Goal: Check status

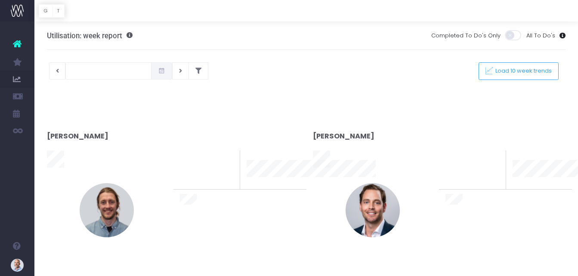
type input "29-08-2025"
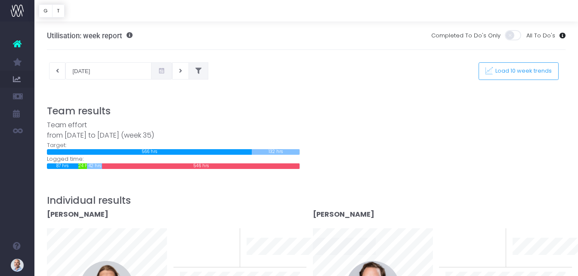
click at [196, 71] on icon at bounding box center [198, 71] width 6 height 0
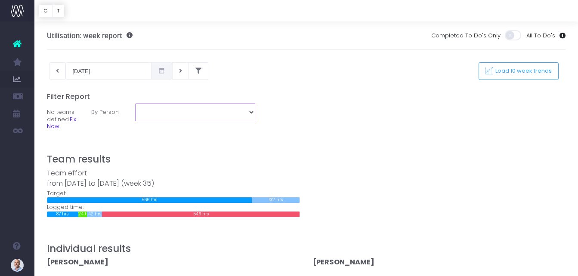
click at [136, 112] on select "Aaron Cummins Ashley Barber Brooke Kelly Evan Jacobson Evie Parker Kielniacz Gr…" at bounding box center [196, 112] width 120 height 17
select select "10526"
click at [136, 104] on select "Aaron Cummins Ashley Barber Brooke Kelly Evan Jacobson Evie Parker Kielniacz Gr…" at bounding box center [196, 112] width 120 height 17
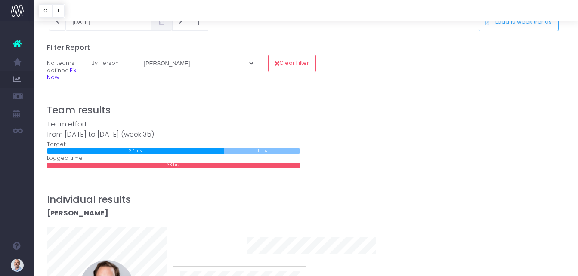
scroll to position [43, 0]
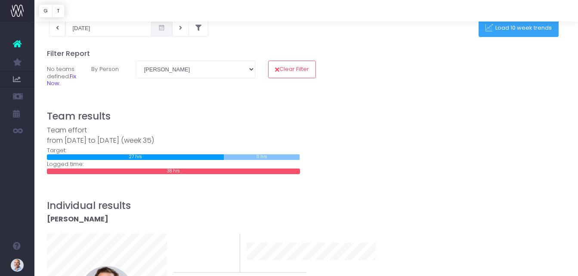
click at [508, 30] on span "Load 10 week trends" at bounding box center [522, 28] width 59 height 7
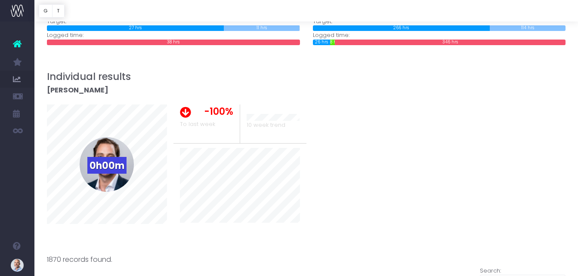
scroll to position [0, 0]
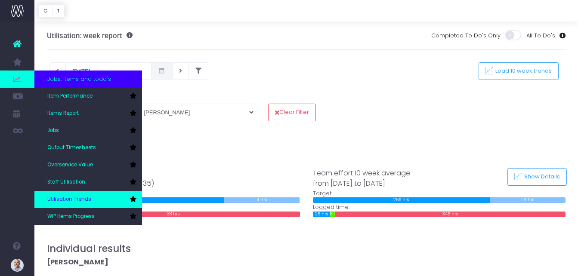
click at [84, 200] on span "Utilisation Trends" at bounding box center [69, 200] width 44 height 8
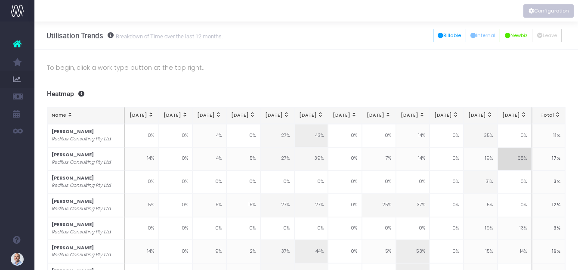
click at [553, 11] on button "Configuration" at bounding box center [549, 10] width 50 height 13
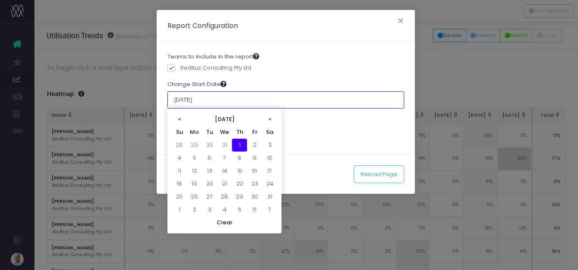
click at [215, 99] on input "[DATE]" at bounding box center [285, 99] width 237 height 17
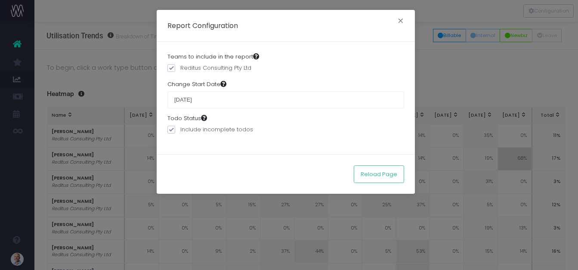
click at [317, 72] on div "Reditus Consulting Pty Ltd" at bounding box center [285, 69] width 237 height 11
click at [366, 170] on button "Reload Page" at bounding box center [379, 173] width 50 height 17
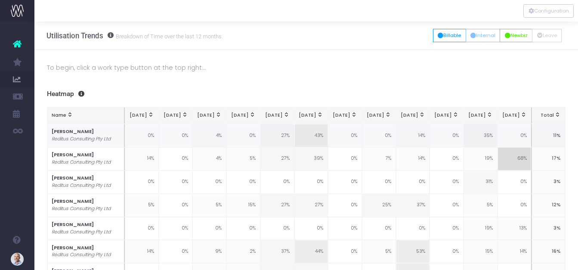
click at [74, 132] on strong "[PERSON_NAME]" at bounding box center [73, 131] width 42 height 6
click at [440, 36] on button "Billable" at bounding box center [449, 35] width 33 height 13
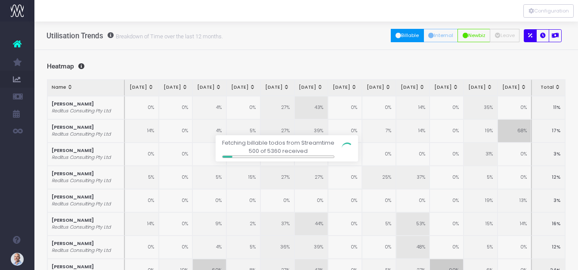
click at [543, 36] on div at bounding box center [289, 135] width 578 height 270
click at [66, 67] on div at bounding box center [289, 135] width 578 height 270
